Goal: Information Seeking & Learning: Learn about a topic

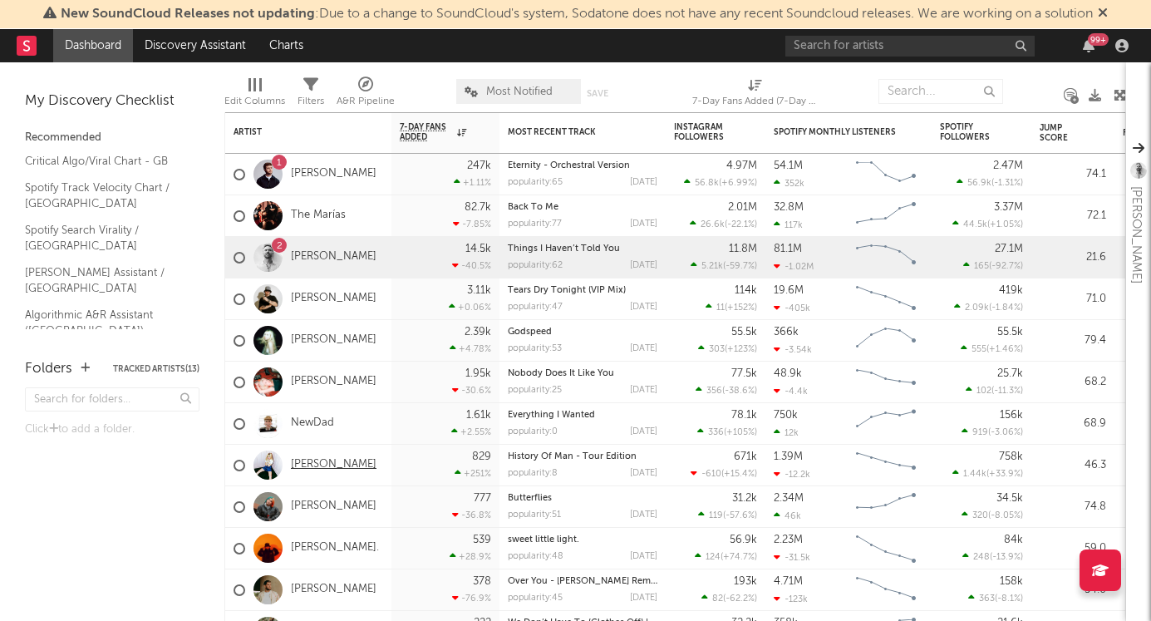
click at [317, 468] on link "[PERSON_NAME]" at bounding box center [334, 465] width 86 height 14
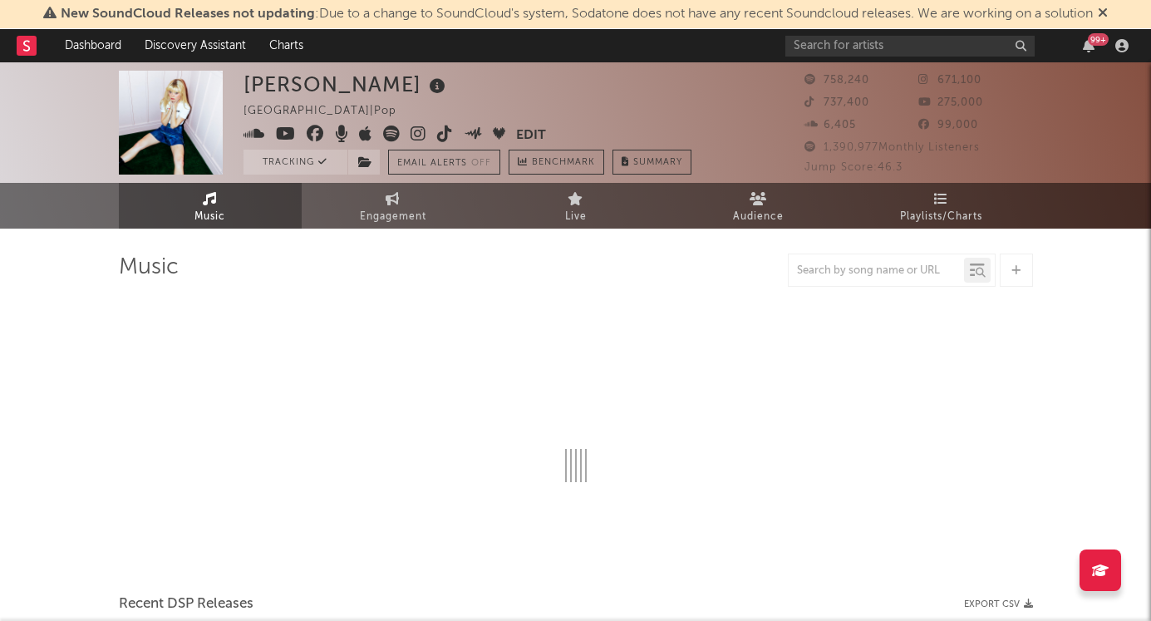
select select "6m"
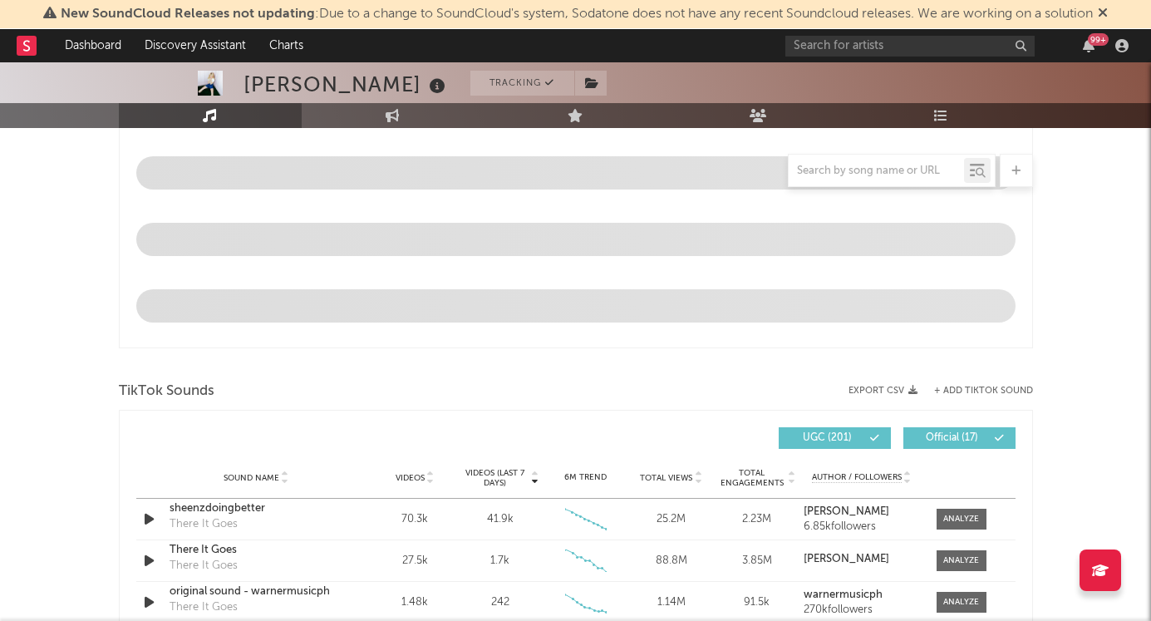
scroll to position [963, 0]
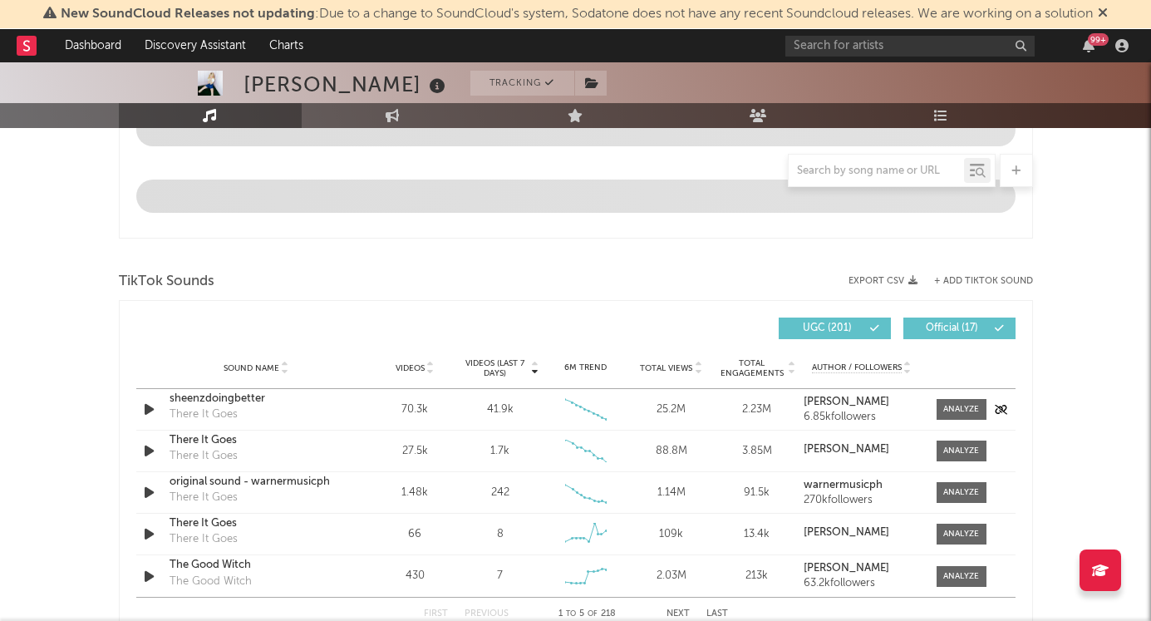
click at [957, 389] on div "Sound Name Videos Videos (last 7 days) Weekly Growth % 6M Trend Total Views Tot…" at bounding box center [576, 368] width 880 height 42
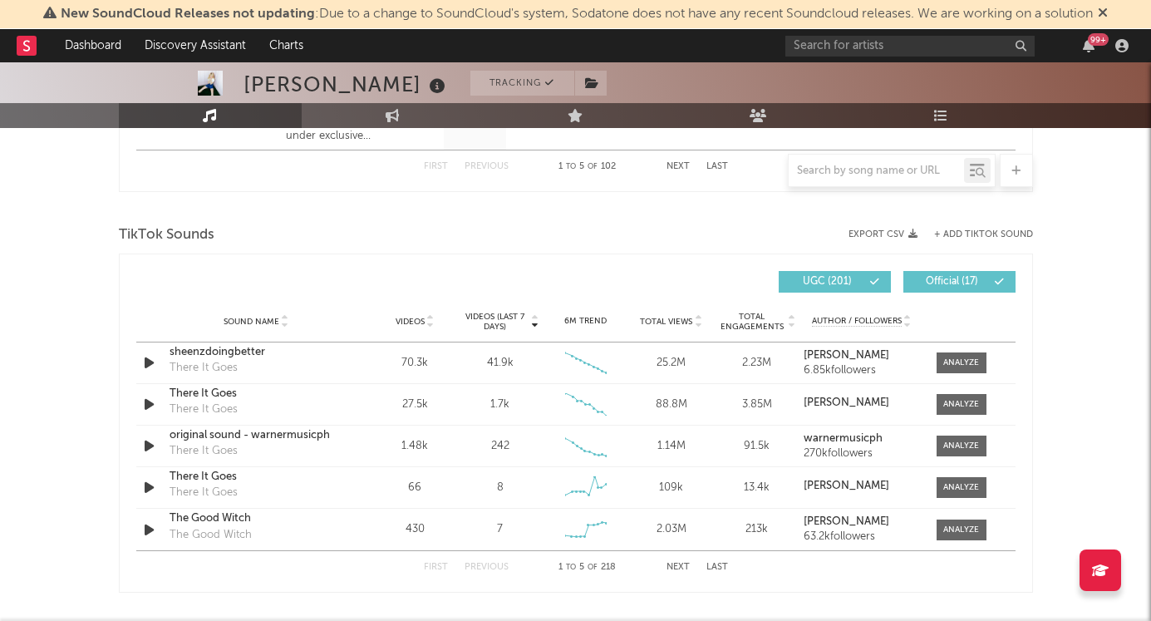
scroll to position [1183, 0]
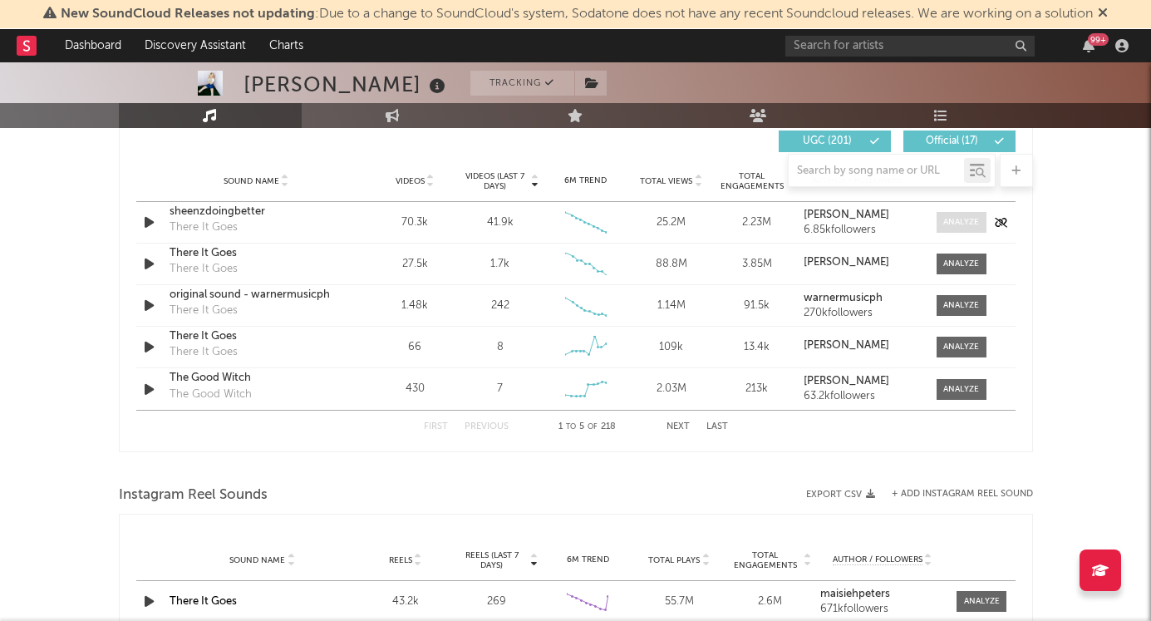
click at [956, 226] on div at bounding box center [962, 222] width 36 height 12
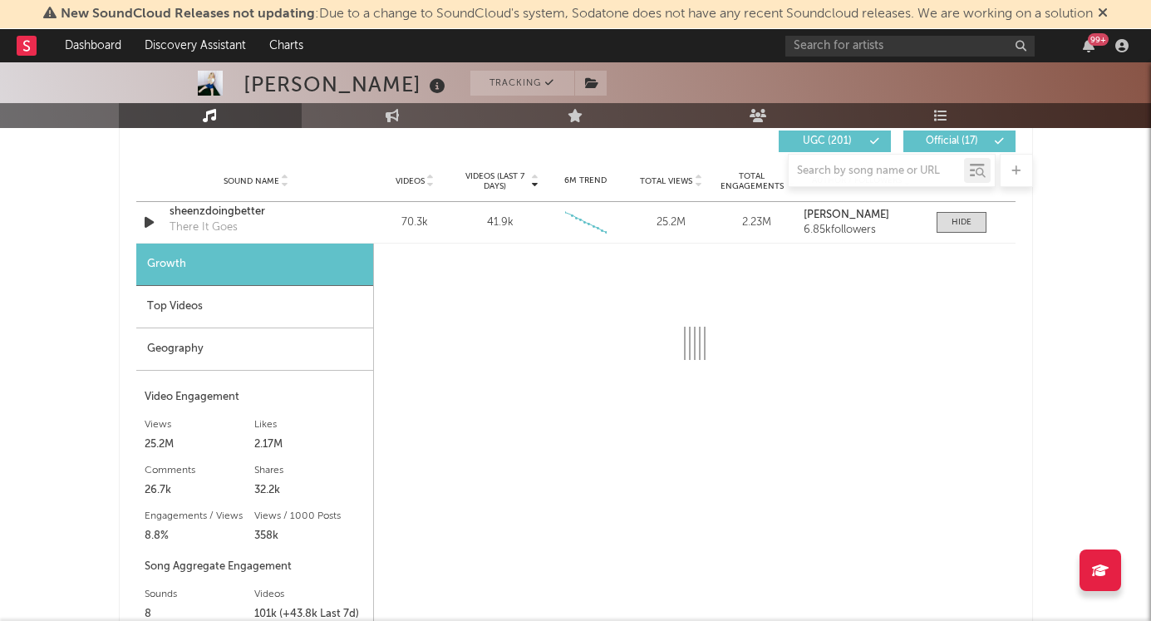
click at [204, 311] on div "Top Videos" at bounding box center [254, 307] width 237 height 42
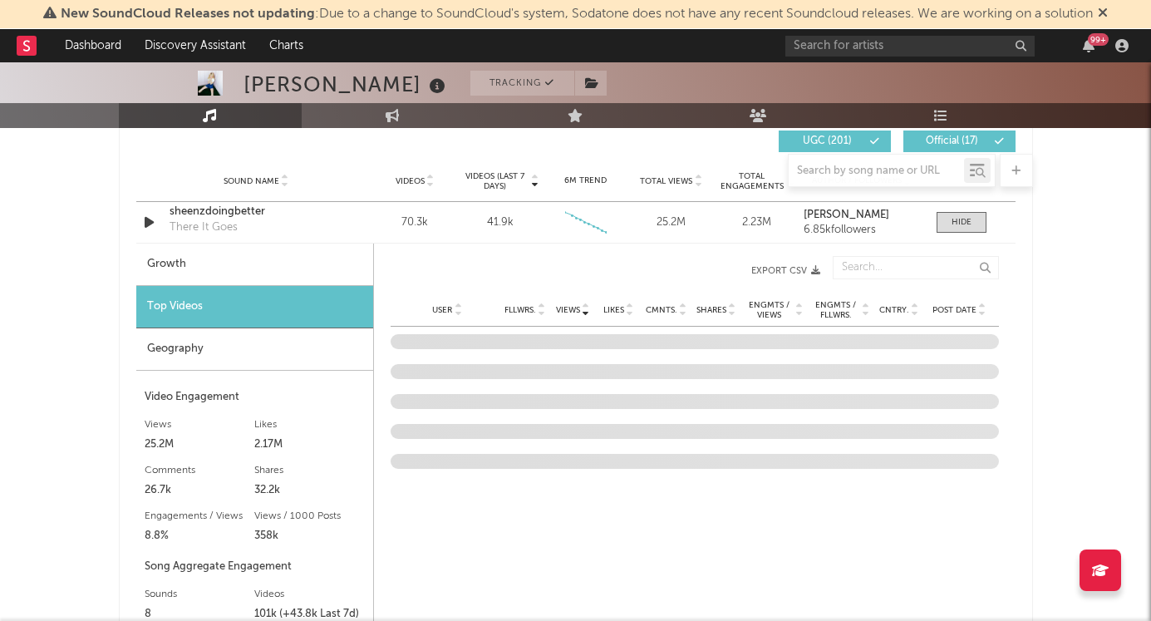
click at [203, 345] on div "Geography" at bounding box center [254, 349] width 237 height 42
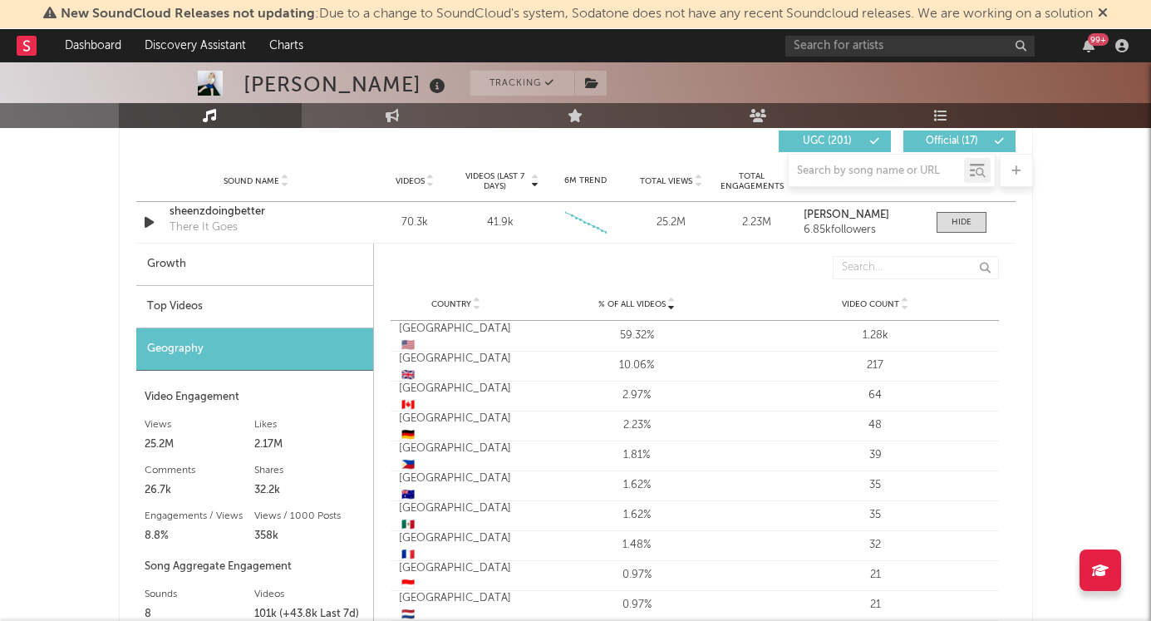
click at [249, 313] on div "Top Videos" at bounding box center [254, 307] width 237 height 42
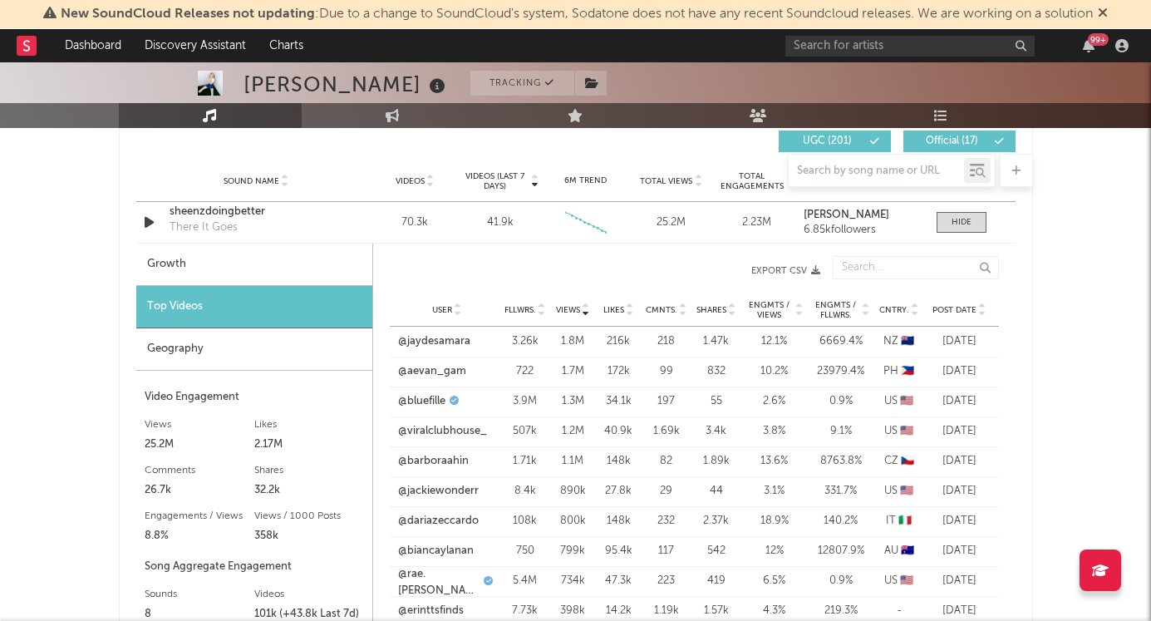
click at [909, 302] on div "User Fllwrs. Views Likes Cmnts. Shares Engmts / Views Engmts / Fllwrs. Cntry. P…" at bounding box center [694, 309] width 609 height 33
click at [911, 310] on icon at bounding box center [915, 313] width 8 height 7
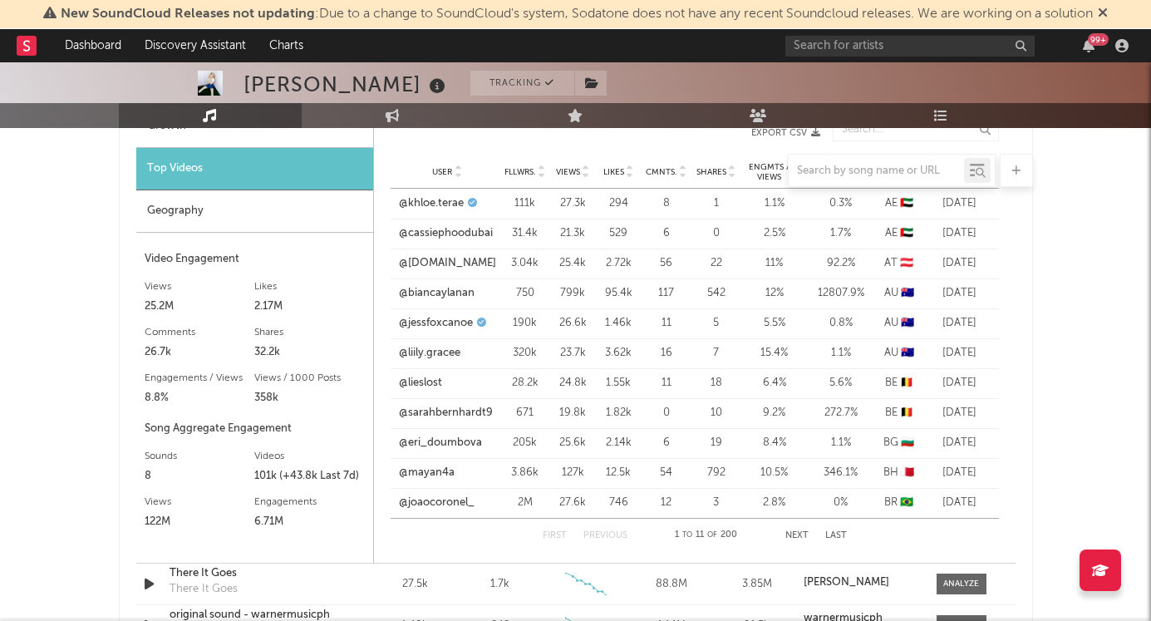
scroll to position [1370, 0]
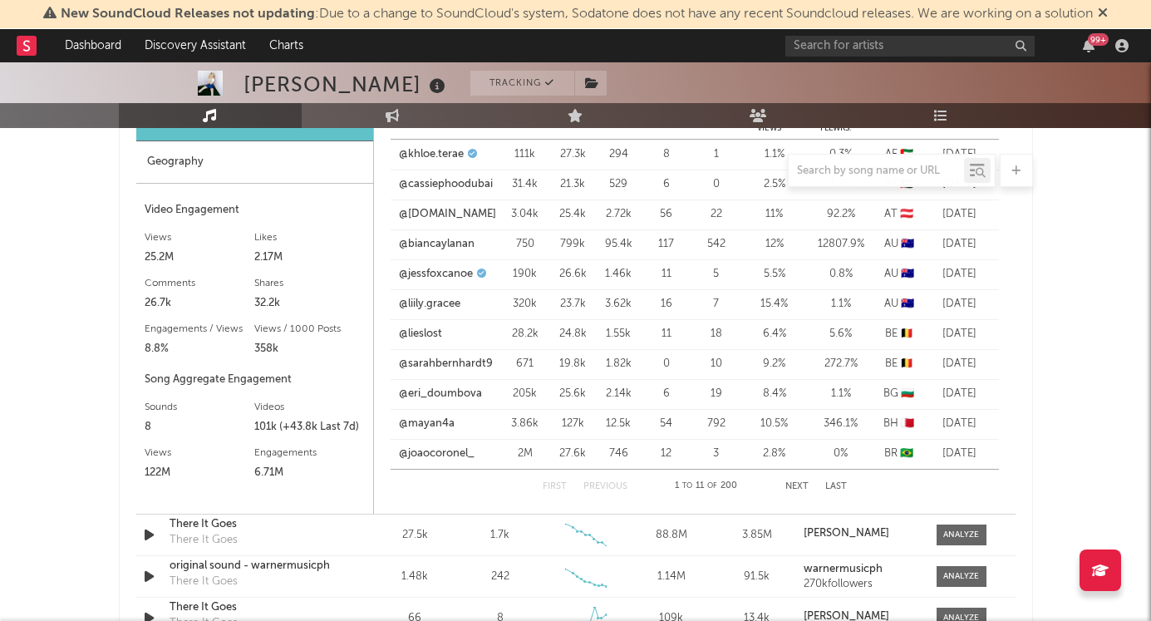
click at [789, 482] on button "Next" at bounding box center [797, 486] width 23 height 9
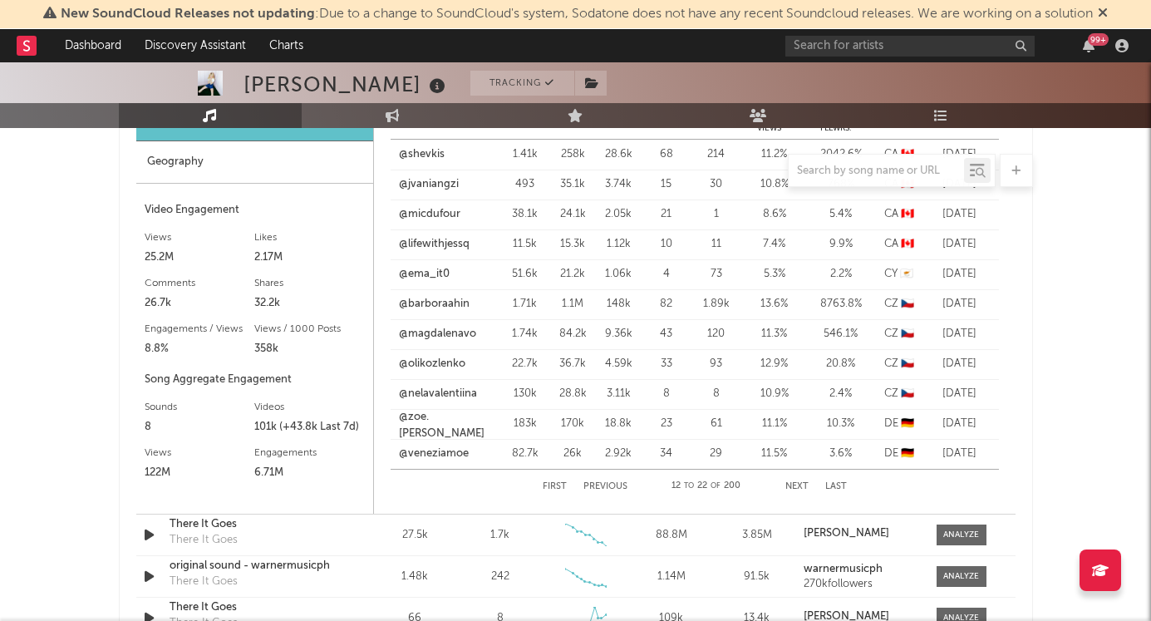
click at [789, 482] on button "Next" at bounding box center [797, 486] width 23 height 9
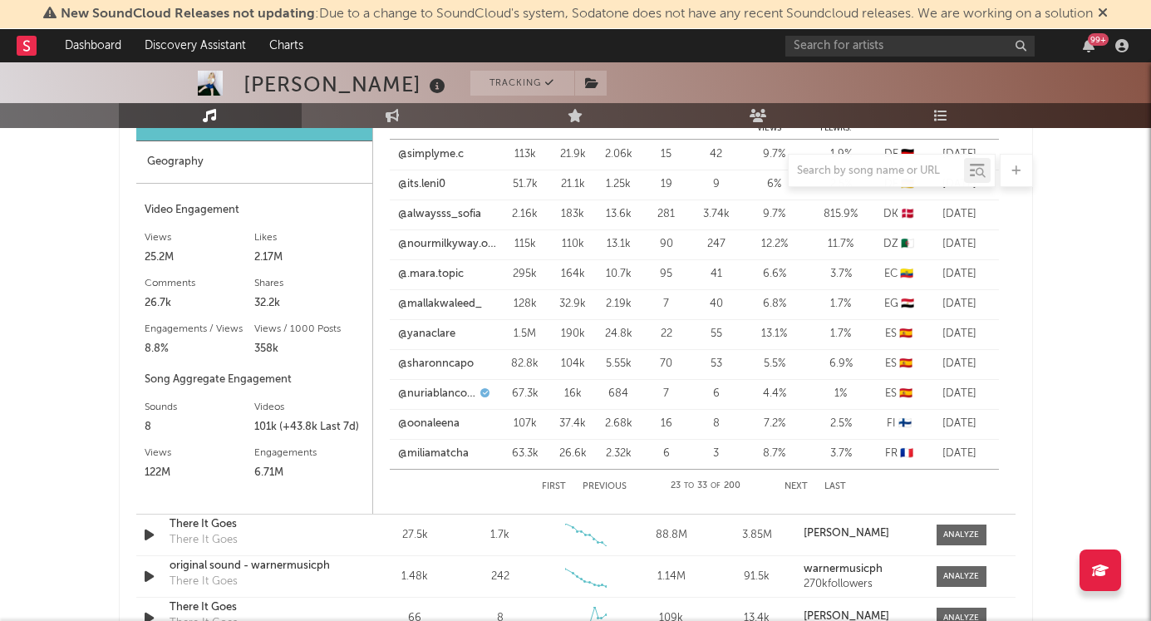
click at [789, 482] on button "Next" at bounding box center [796, 486] width 23 height 9
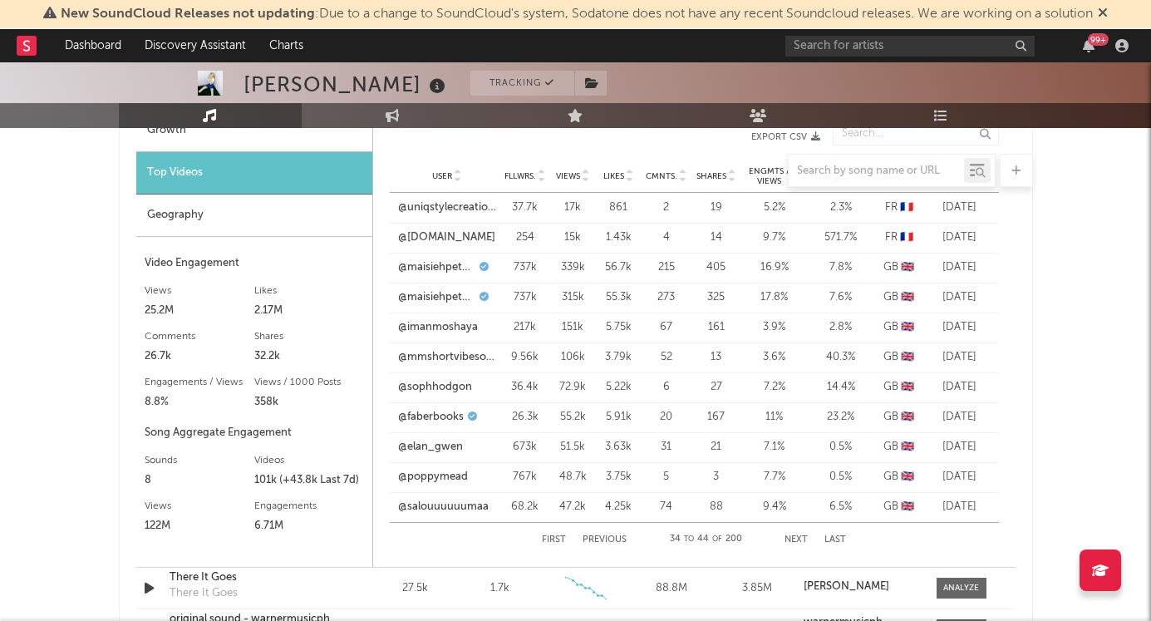
scroll to position [1337, 0]
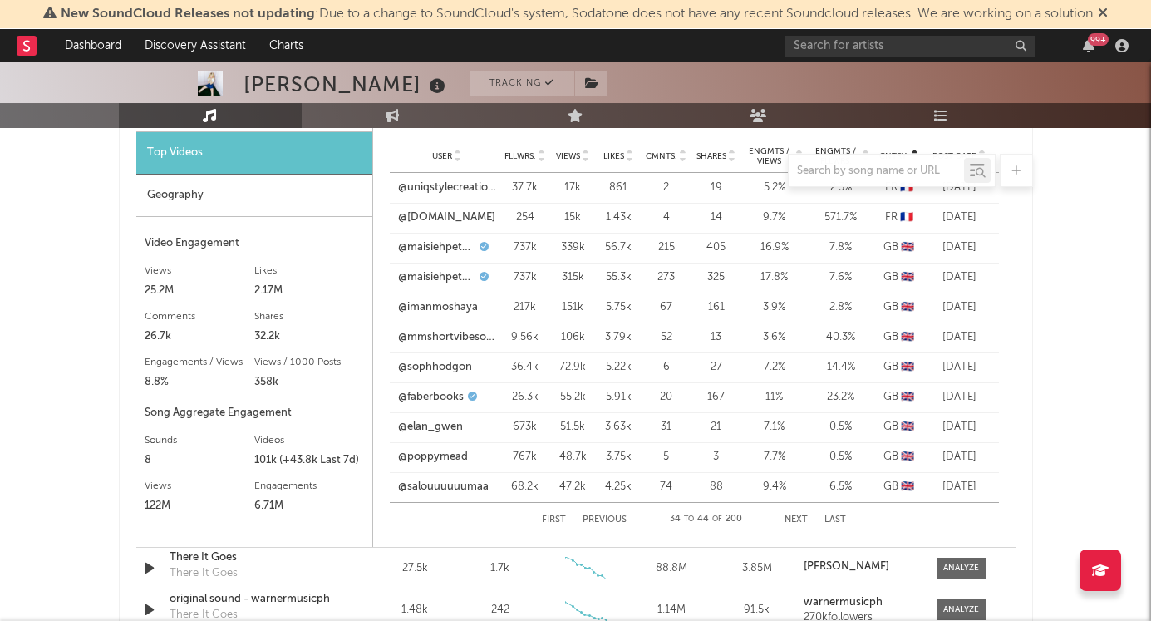
click at [792, 516] on button "Next" at bounding box center [796, 519] width 23 height 9
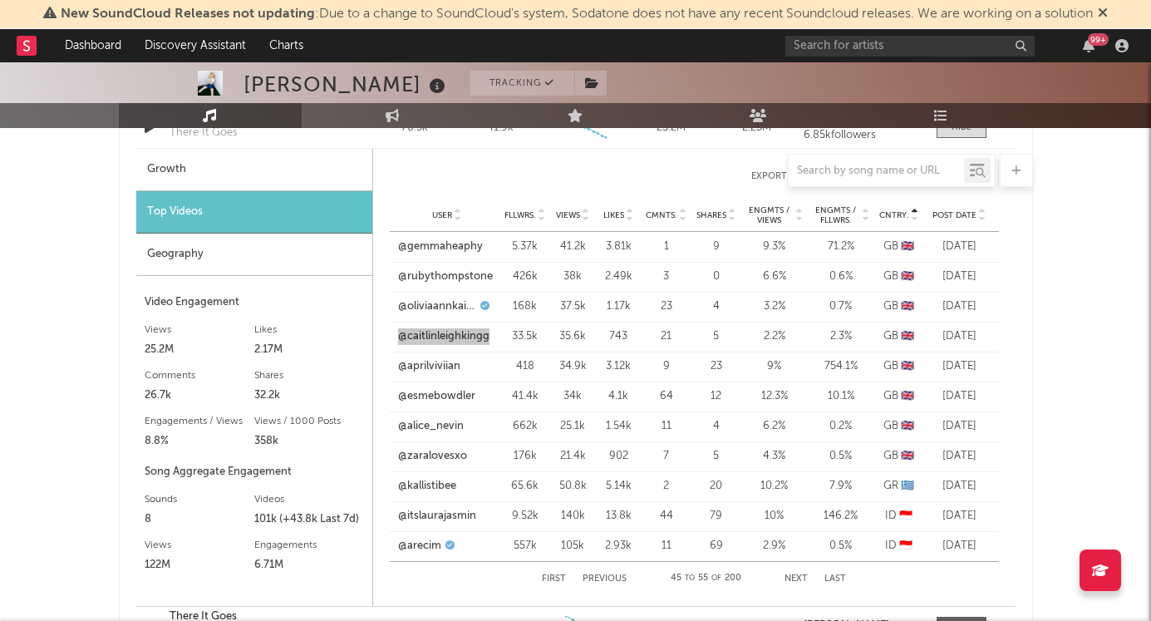
drag, startPoint x: 462, startPoint y: 338, endPoint x: 1042, endPoint y: 5, distance: 668.0
click at [0, 0] on div "New SoundCloud Releases not updating : Due to a change to SoundCloud's system, …" at bounding box center [575, 269] width 1151 height 2969
click at [956, 214] on span "Post Date" at bounding box center [955, 215] width 44 height 10
click at [431, 247] on link "@[PERSON_NAME]" at bounding box center [438, 247] width 80 height 17
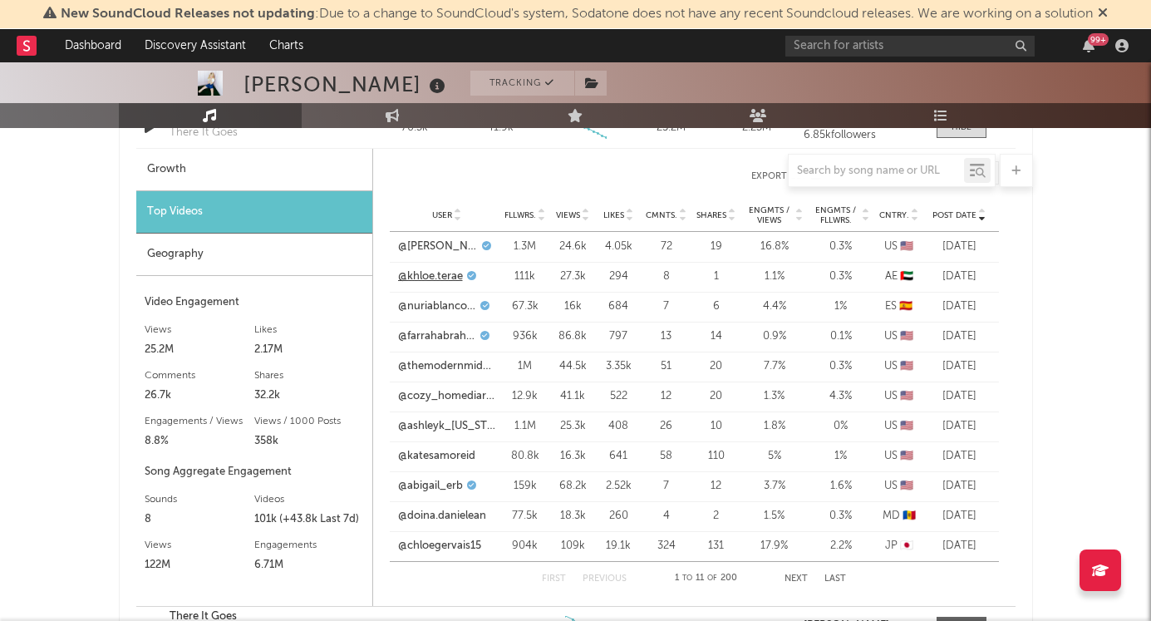
click at [440, 279] on link "@khloe.terae" at bounding box center [430, 277] width 65 height 17
click at [444, 302] on link "@nuriablanco333" at bounding box center [437, 306] width 79 height 17
click at [435, 335] on link "@farrahabraham" at bounding box center [437, 336] width 78 height 17
click at [437, 367] on link "@themodernmidwife" at bounding box center [447, 366] width 98 height 17
click at [446, 399] on link "@cozy_homediaries" at bounding box center [447, 396] width 98 height 17
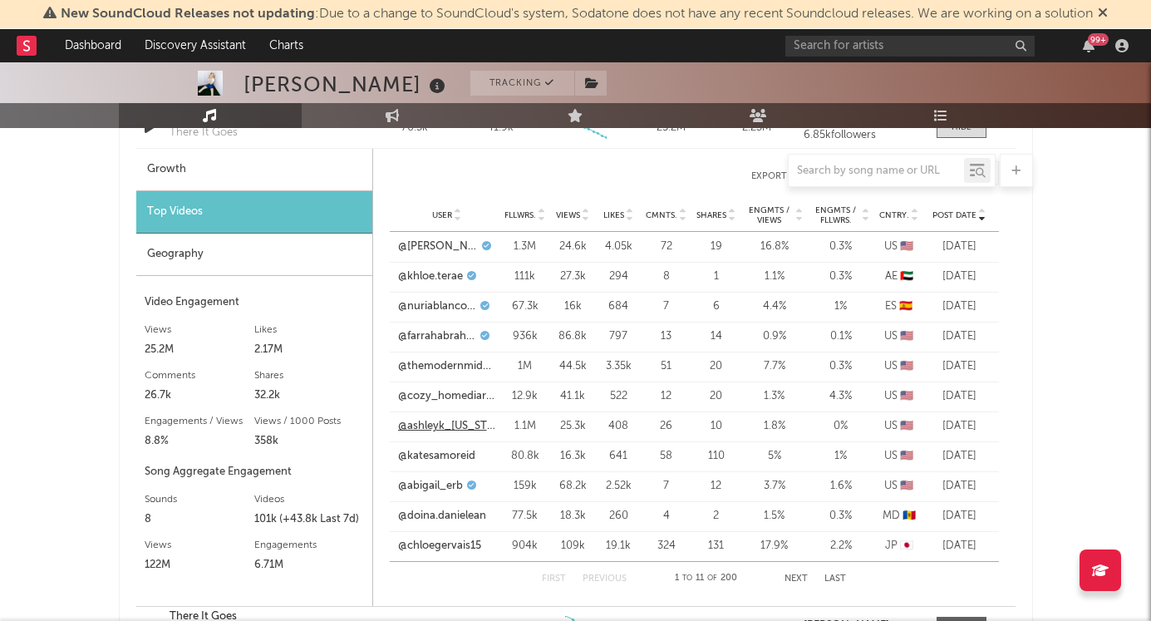
click at [446, 424] on link "@ashleyk_[US_STATE]" at bounding box center [447, 426] width 98 height 17
click at [424, 450] on link "@katesamoreid" at bounding box center [436, 456] width 77 height 17
click at [421, 512] on link "@doina.danielean" at bounding box center [442, 516] width 88 height 17
click at [439, 545] on link "@chloegervais15" at bounding box center [439, 546] width 83 height 17
click at [429, 459] on link "@katesamoreid" at bounding box center [436, 456] width 77 height 17
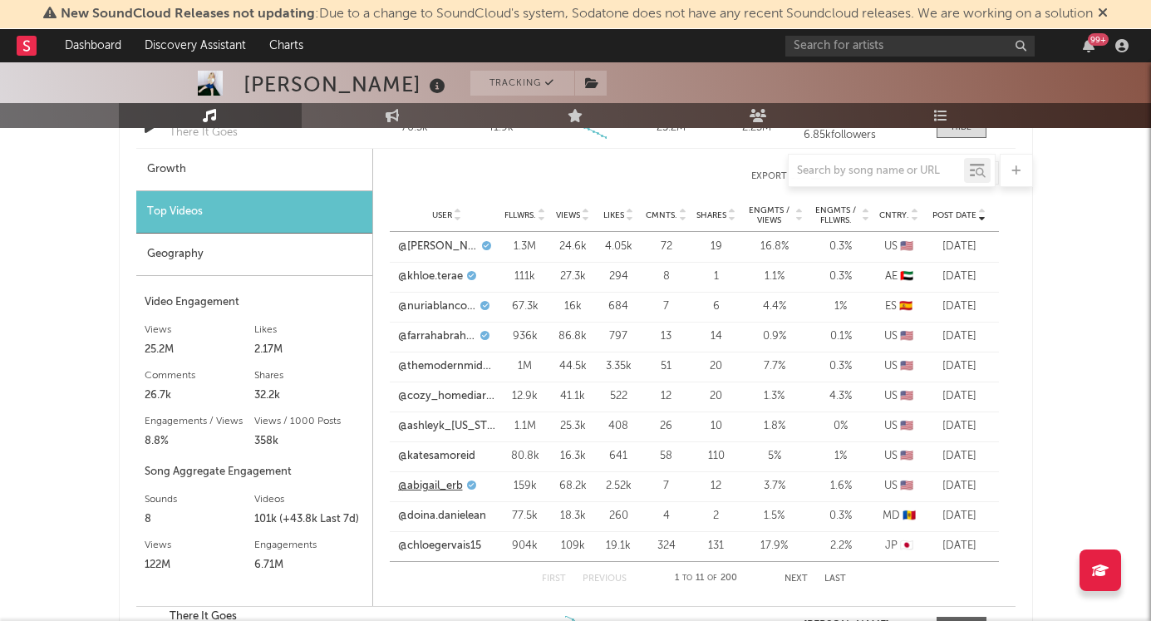
click at [439, 491] on link "@abigail_erb" at bounding box center [430, 486] width 65 height 17
click at [430, 520] on link "@doina.danielean" at bounding box center [442, 516] width 88 height 17
click at [442, 545] on link "@chloegervais15" at bounding box center [439, 546] width 83 height 17
click at [805, 577] on button "Next" at bounding box center [796, 578] width 23 height 9
click at [456, 246] on link "@[DOMAIN_NAME]" at bounding box center [446, 247] width 97 height 17
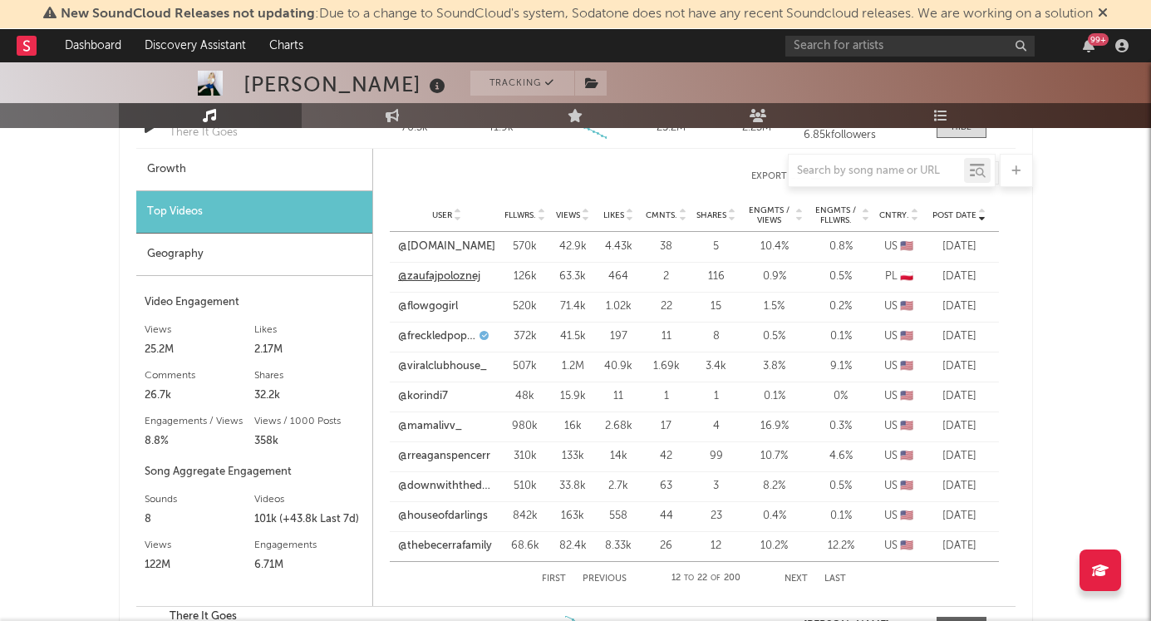
click at [444, 277] on link "@zaufajpoloznej" at bounding box center [439, 277] width 82 height 17
click at [446, 308] on link "@flowgogirl" at bounding box center [428, 306] width 60 height 17
click at [446, 334] on link "@freckledpoppy" at bounding box center [437, 336] width 78 height 17
click at [429, 367] on link "@viralclubhouse_" at bounding box center [442, 366] width 89 height 17
click at [427, 394] on link "@korindi7" at bounding box center [423, 396] width 50 height 17
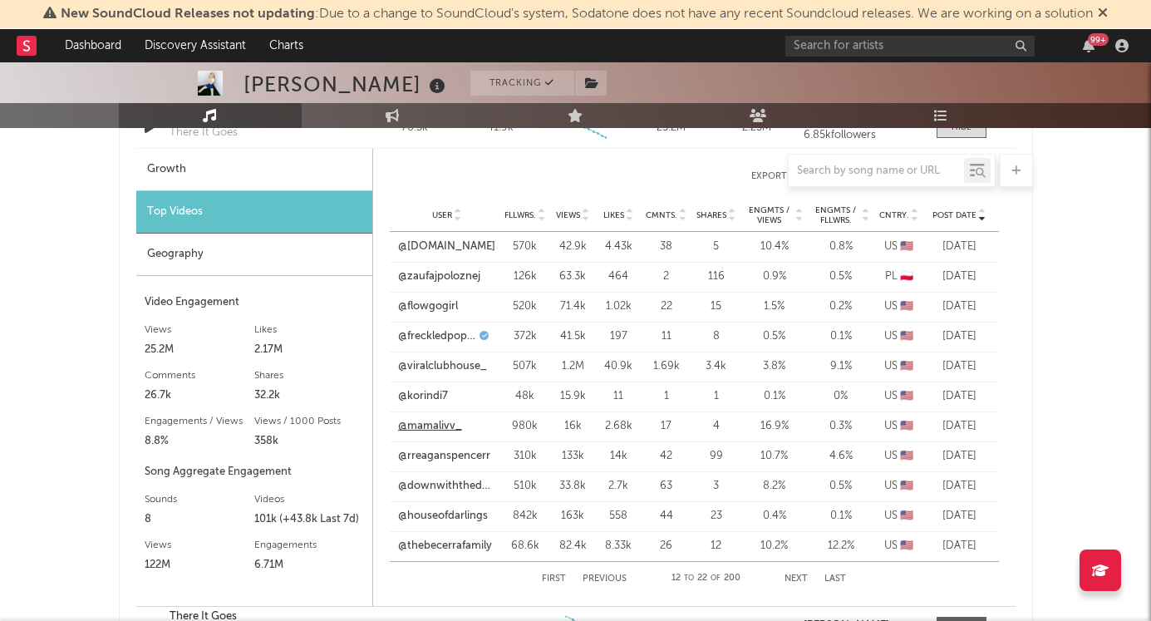
click at [425, 424] on link "@mamalivv_" at bounding box center [430, 426] width 64 height 17
click at [425, 455] on link "@rreaganspencerr" at bounding box center [444, 456] width 92 height 17
click at [423, 491] on link "@downwiththedomans" at bounding box center [447, 486] width 98 height 17
click at [423, 488] on link "@downwiththedomans" at bounding box center [447, 486] width 98 height 17
click at [444, 514] on link "@houseofdarlings" at bounding box center [443, 516] width 90 height 17
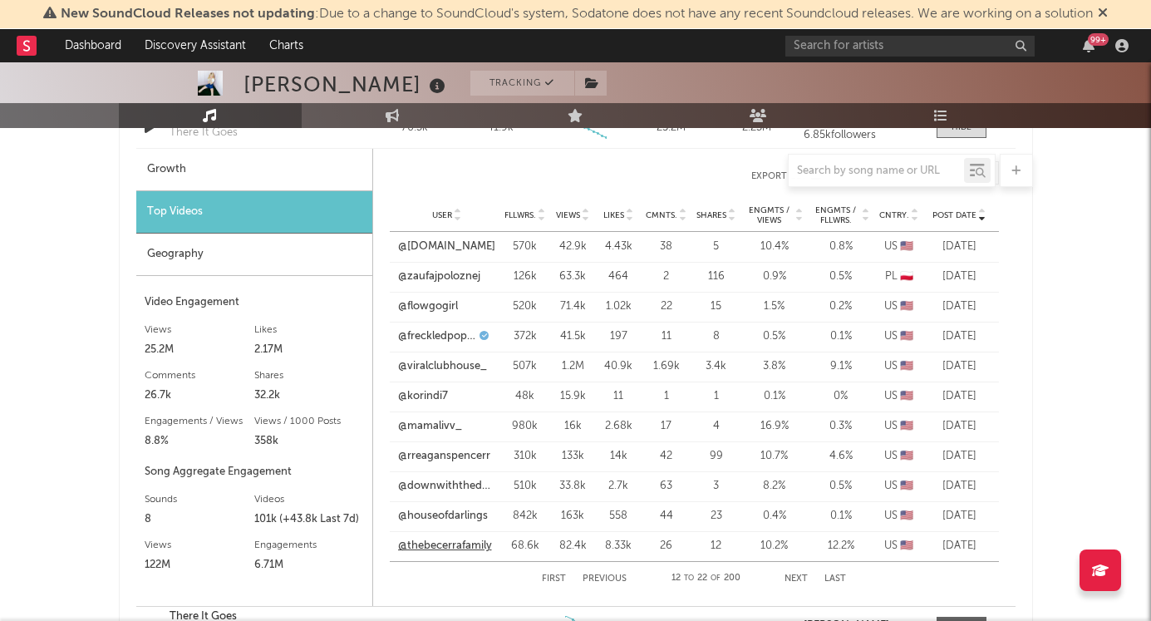
click at [421, 545] on link "@thebecerrafamily" at bounding box center [445, 546] width 94 height 17
click at [795, 579] on button "Next" at bounding box center [796, 578] width 23 height 9
click at [439, 244] on link "@tayypalmer" at bounding box center [431, 247] width 66 height 17
click at [436, 249] on link "@tayypalmer" at bounding box center [431, 247] width 66 height 17
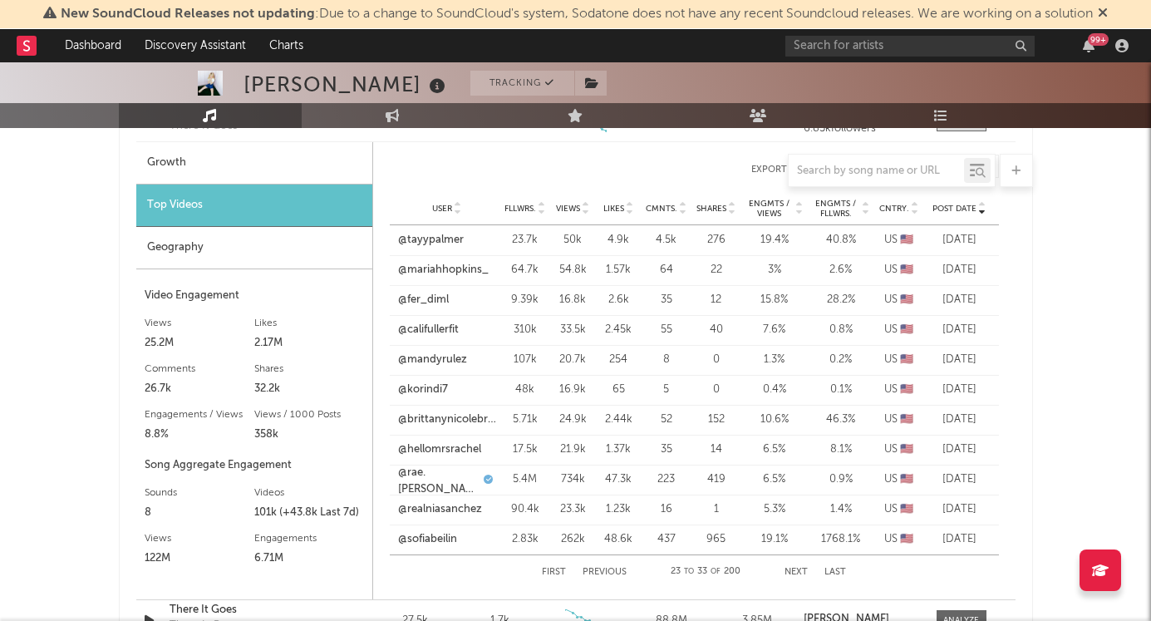
click at [590, 572] on button "Previous" at bounding box center [605, 572] width 44 height 9
click at [464, 535] on link "@thebecerrafamily" at bounding box center [445, 539] width 94 height 17
click at [460, 510] on link "@houseofdarlings" at bounding box center [443, 509] width 90 height 17
click at [434, 481] on link "@downwiththedomans" at bounding box center [447, 479] width 98 height 17
click at [455, 444] on link "@rreaganspencerr" at bounding box center [444, 449] width 92 height 17
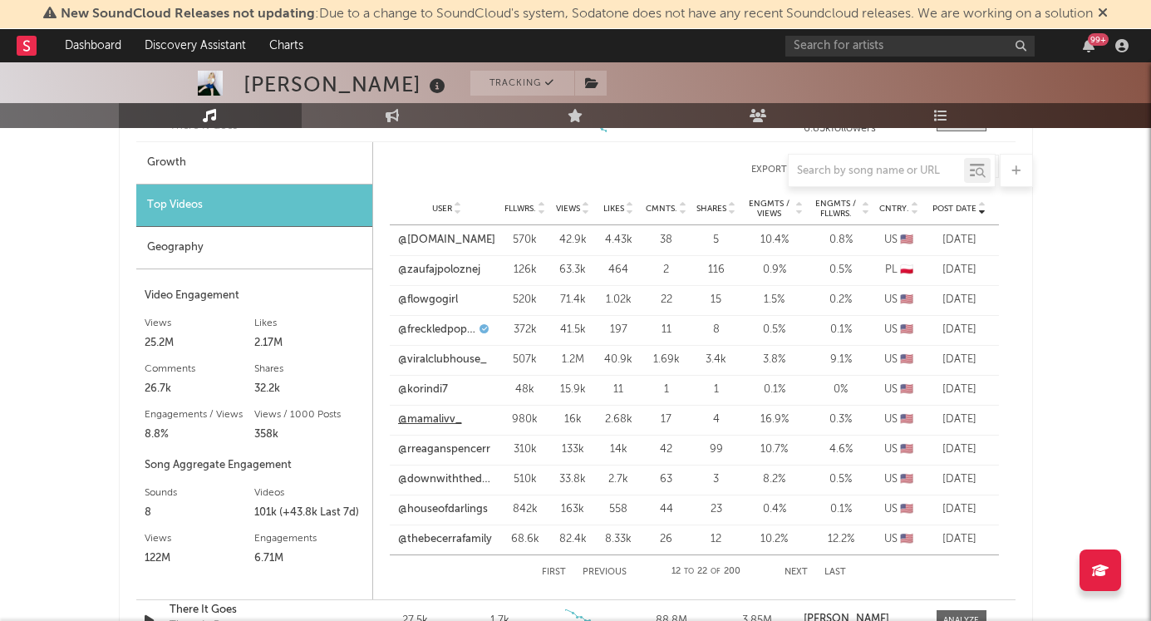
click at [422, 420] on link "@mamalivv_" at bounding box center [430, 419] width 64 height 17
click at [428, 390] on link "@korindi7" at bounding box center [423, 390] width 50 height 17
click at [436, 329] on link "@freckledpoppy" at bounding box center [437, 330] width 78 height 17
click at [440, 300] on link "@flowgogirl" at bounding box center [428, 300] width 60 height 17
click at [433, 274] on link "@zaufajpoloznej" at bounding box center [439, 270] width 82 height 17
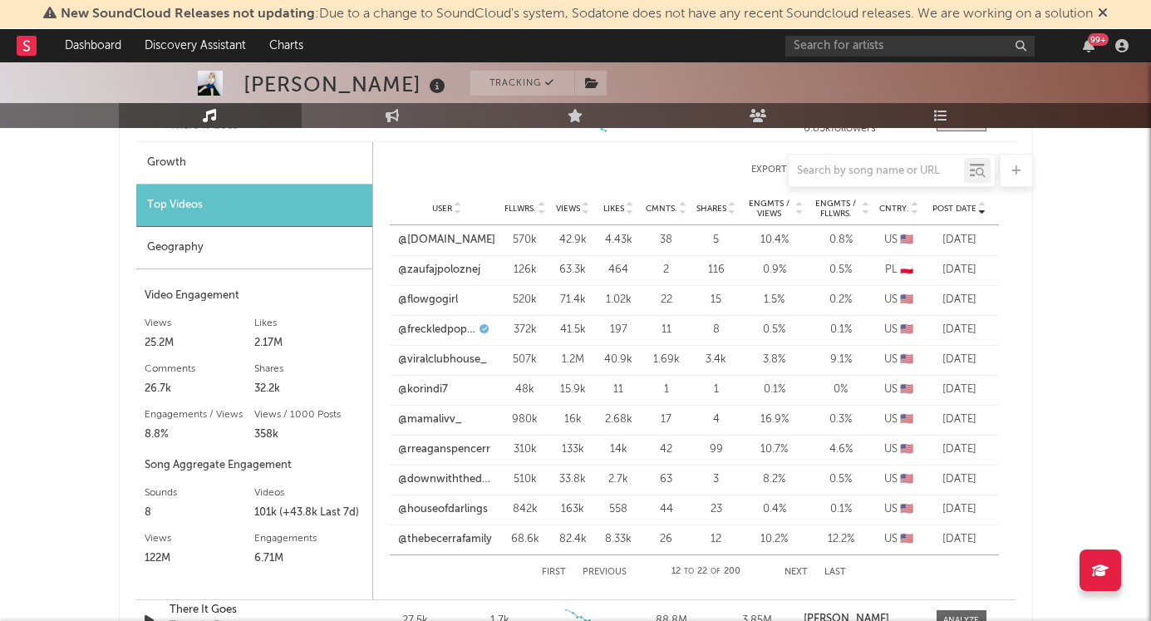
click at [795, 568] on button "Next" at bounding box center [796, 572] width 23 height 9
click at [426, 540] on link "@sofiabeilin" at bounding box center [427, 539] width 59 height 17
click at [791, 573] on button "Next" at bounding box center [796, 572] width 23 height 9
click at [464, 267] on link "@annmariefronduto" at bounding box center [447, 270] width 98 height 17
click at [453, 230] on div "User @nicoledanilamoureux Fllwrs. 155k Views 374k Likes 21.3k Cmnts. 3.57k Shar…" at bounding box center [694, 240] width 609 height 30
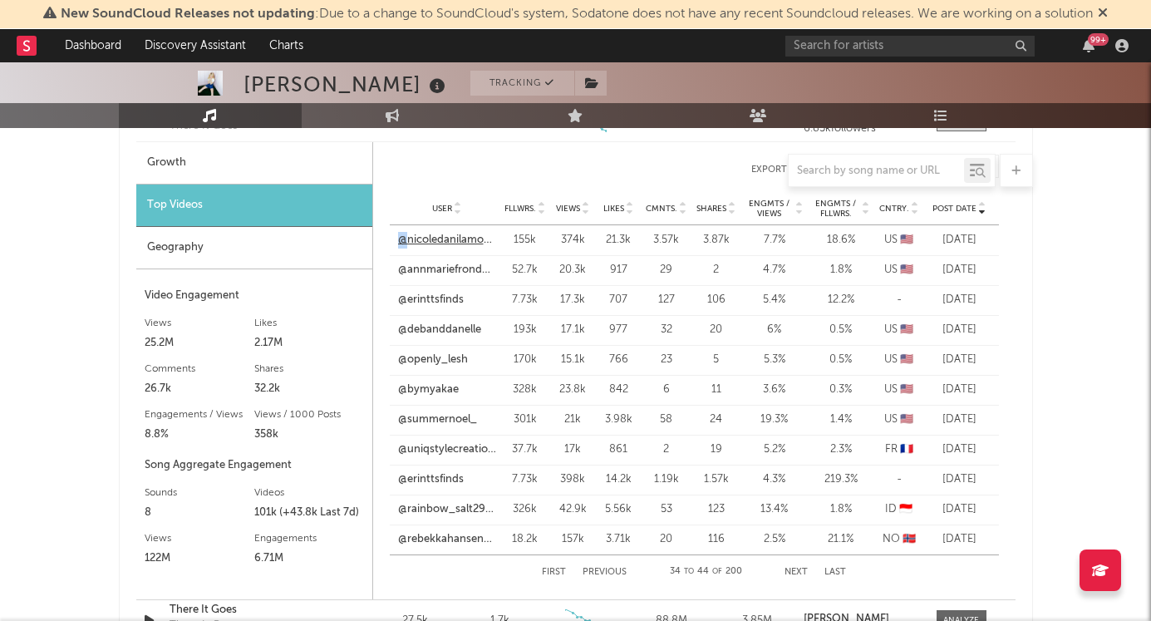
click at [453, 244] on link "@nicoledanilamoureux" at bounding box center [447, 240] width 98 height 17
click at [443, 303] on link "@erinttsfinds" at bounding box center [431, 300] width 66 height 17
click at [422, 362] on link "@openly_lesh" at bounding box center [433, 360] width 70 height 17
click at [431, 386] on link "@bymyakae" at bounding box center [428, 390] width 61 height 17
click at [464, 238] on link "@nicoledanilamoureux" at bounding box center [447, 240] width 98 height 17
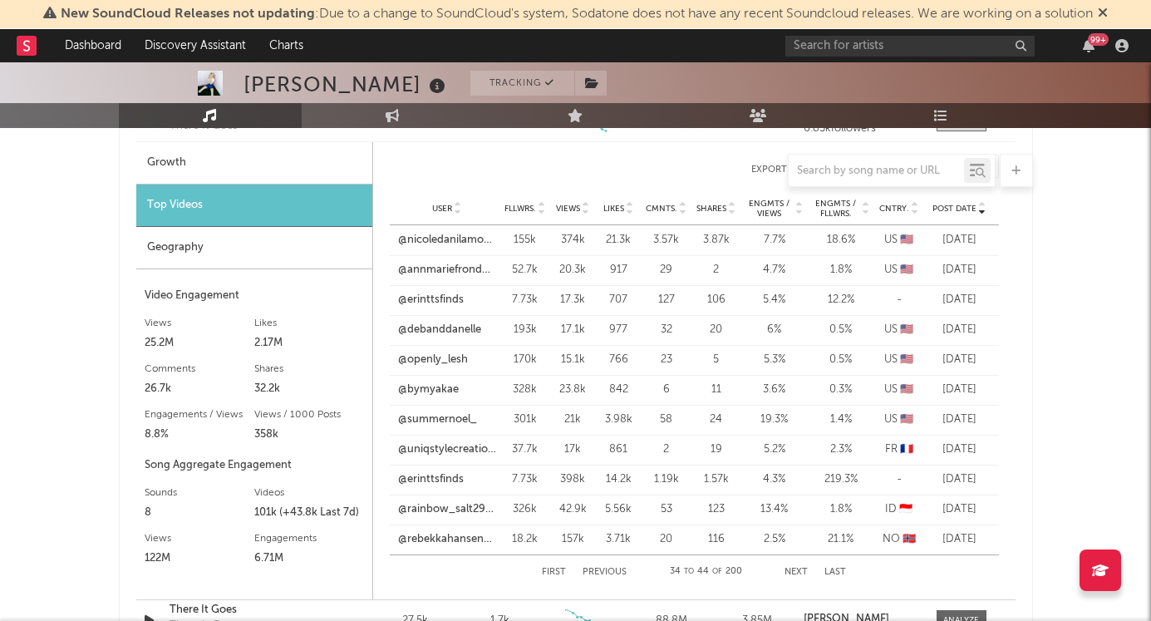
click at [599, 564] on div "First Previous 34 to 44 of 200 Next Last" at bounding box center [694, 571] width 304 height 33
click at [600, 568] on button "Previous" at bounding box center [605, 572] width 44 height 9
click at [421, 538] on link "@sofiabeilin" at bounding box center [427, 539] width 59 height 17
click at [437, 507] on link "@realniasanchez" at bounding box center [440, 509] width 84 height 17
click at [440, 480] on link "@rae.[PERSON_NAME]" at bounding box center [439, 481] width 82 height 32
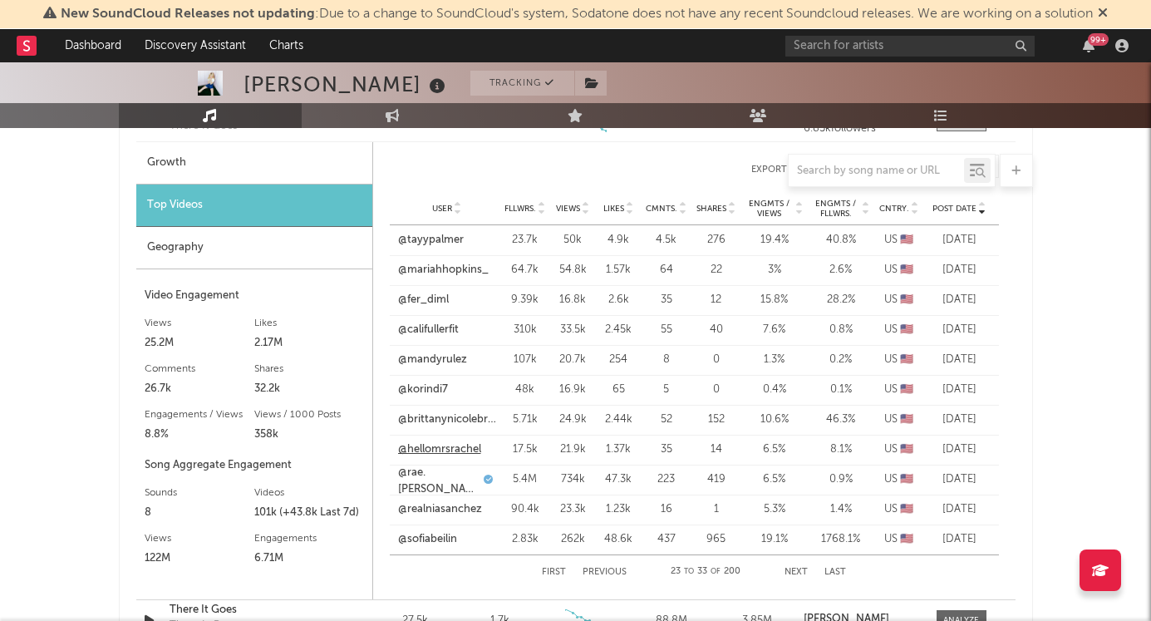
click at [435, 451] on link "@hellomrsrachel" at bounding box center [439, 449] width 83 height 17
click at [437, 418] on link "@brittanynicolebrown" at bounding box center [447, 419] width 98 height 17
click at [427, 387] on link "@korindi7" at bounding box center [423, 390] width 50 height 17
click at [429, 385] on link "@korindi7" at bounding box center [423, 390] width 50 height 17
click at [441, 363] on link "@mandyrulez" at bounding box center [432, 360] width 69 height 17
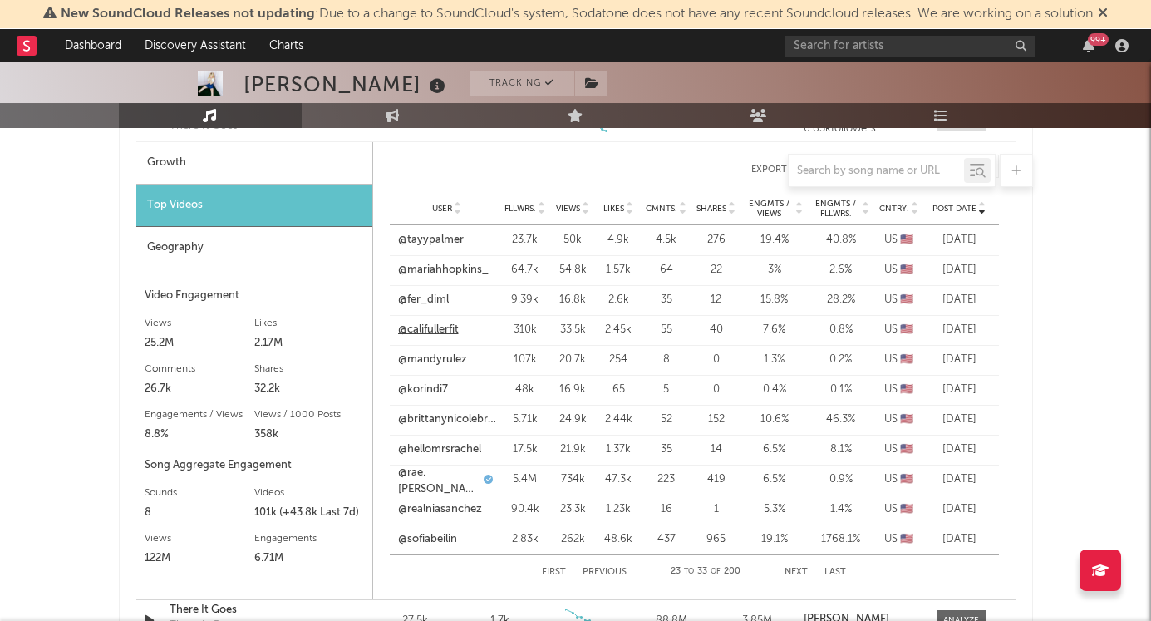
click at [424, 329] on link "@califullerfit" at bounding box center [428, 330] width 61 height 17
click at [426, 275] on link "@mariahhopkins_" at bounding box center [443, 270] width 91 height 17
click at [443, 244] on link "@tayypalmer" at bounding box center [431, 240] width 66 height 17
click at [799, 570] on button "Next" at bounding box center [796, 572] width 23 height 9
click at [440, 234] on link "@nicoledanilamoureux" at bounding box center [447, 240] width 98 height 17
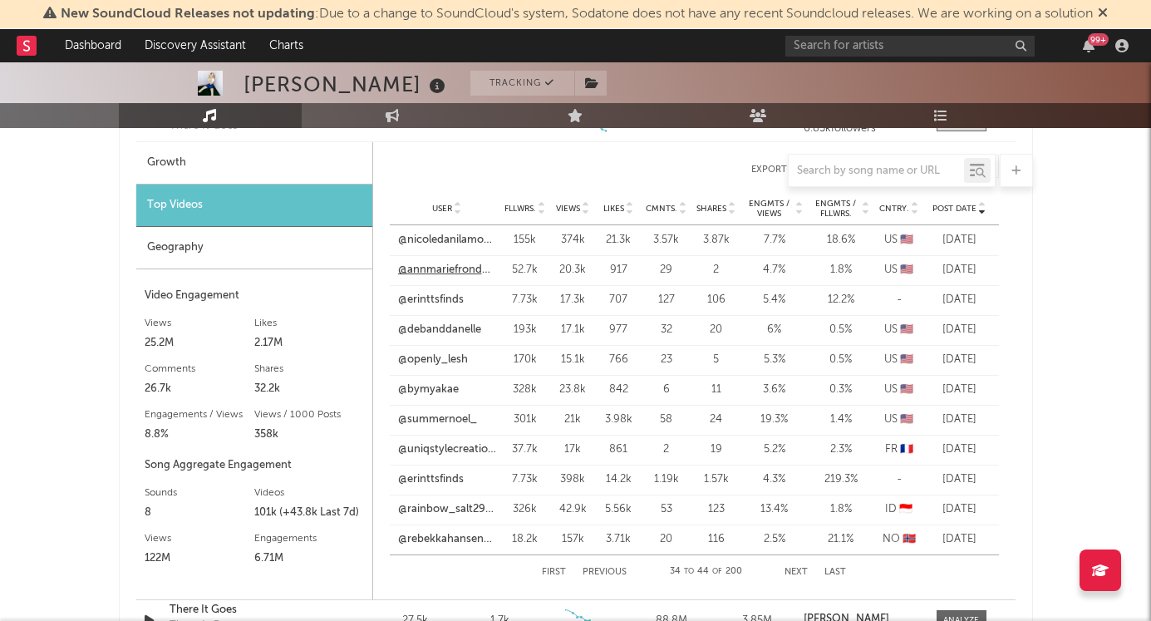
click at [430, 271] on link "@annmariefronduto" at bounding box center [447, 270] width 98 height 17
click at [435, 303] on link "@erinttsfinds" at bounding box center [431, 300] width 66 height 17
